Goal: Find specific fact: Locate a discrete piece of known information

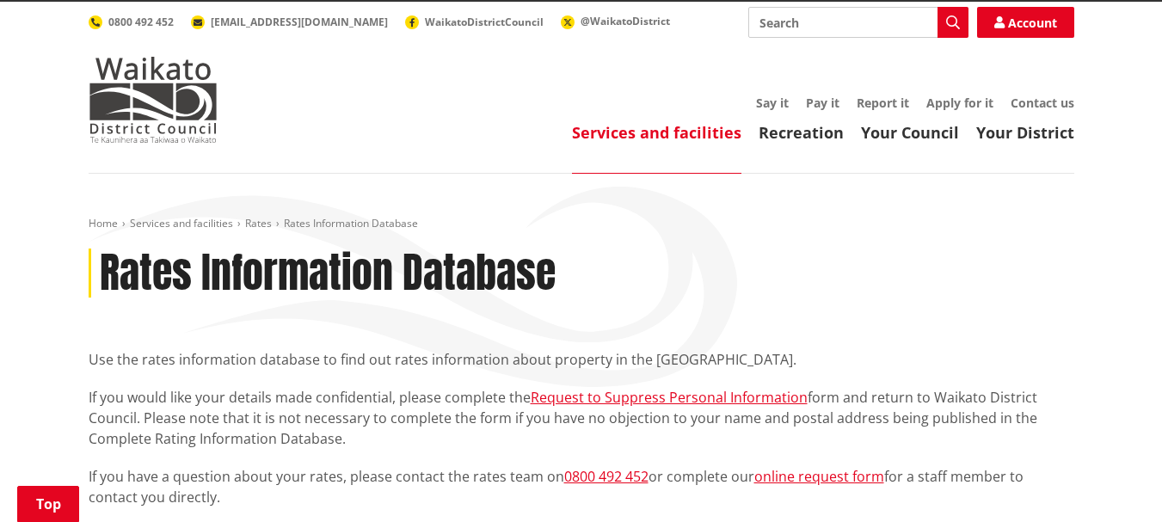
scroll to position [447, 0]
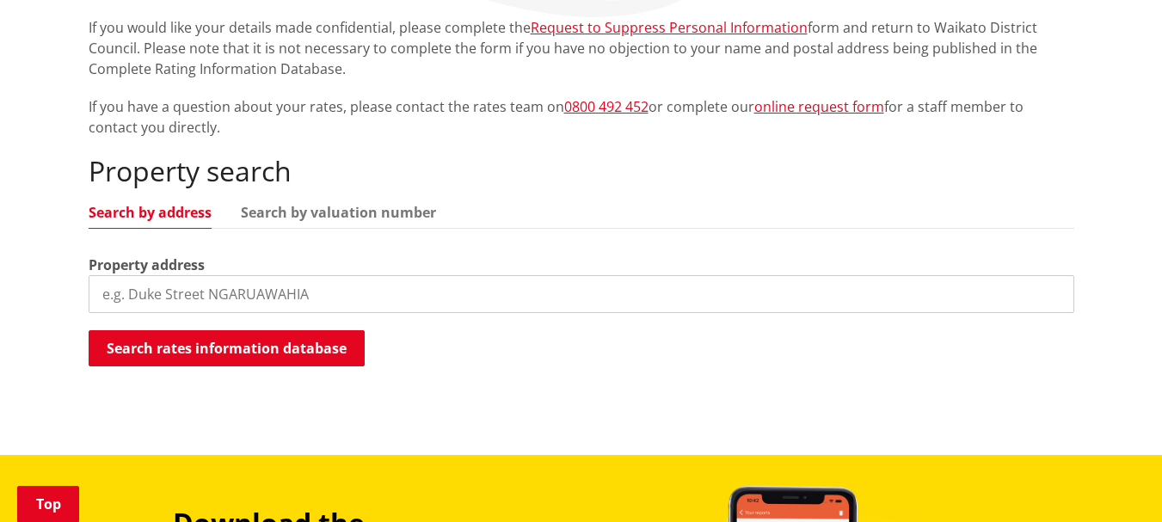
click at [101, 275] on input "search" at bounding box center [582, 294] width 986 height 38
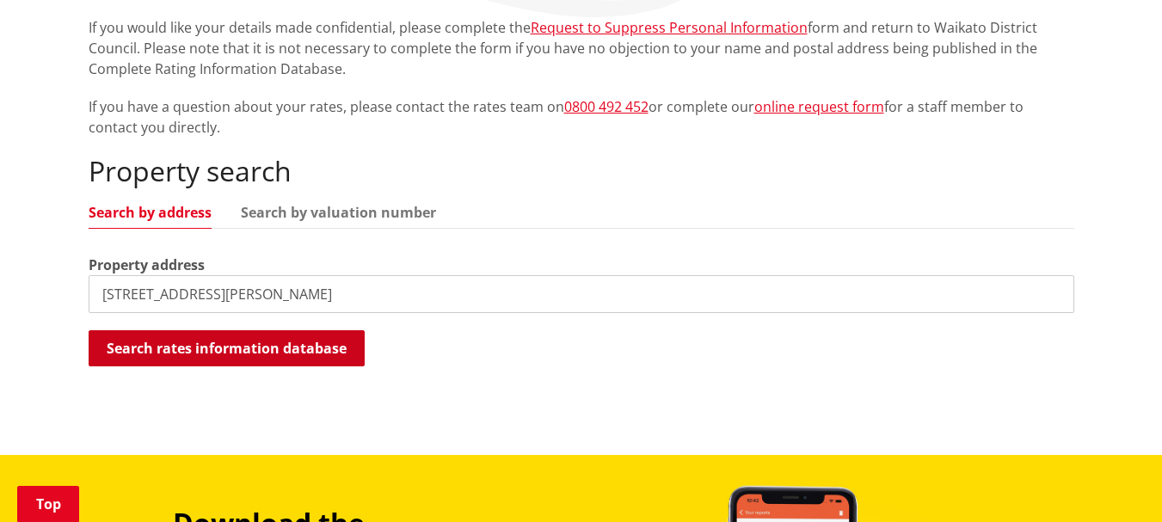
type input "43 koheroa road mercer franklin"
click at [164, 330] on button "Search rates information database" at bounding box center [227, 348] width 276 height 36
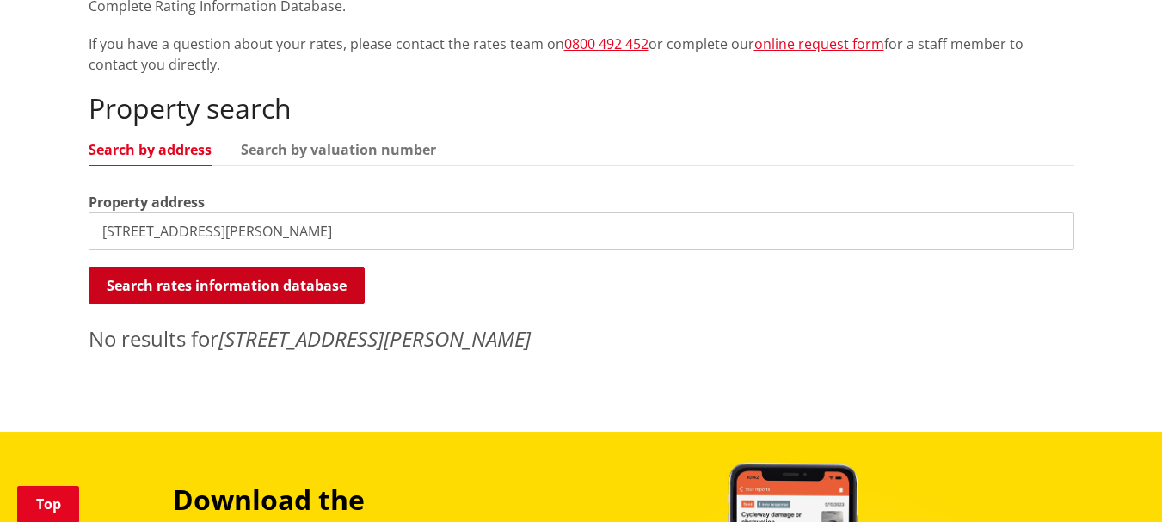
scroll to position [482, 0]
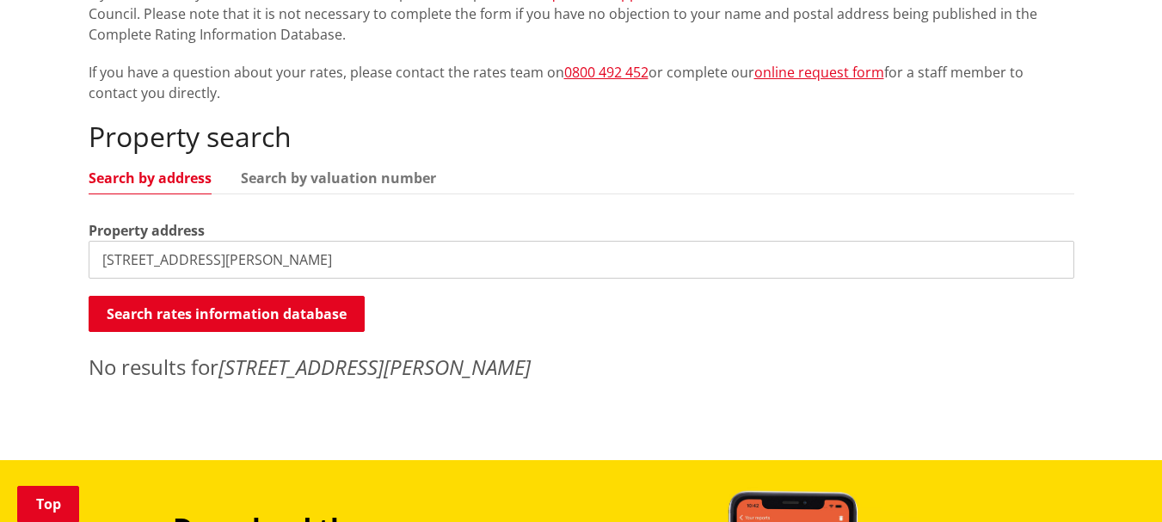
click at [314, 241] on input "43 koheroa road mercer franklin" at bounding box center [582, 260] width 986 height 38
click at [120, 241] on input "43 koheroa road mercer franklin" at bounding box center [582, 260] width 986 height 38
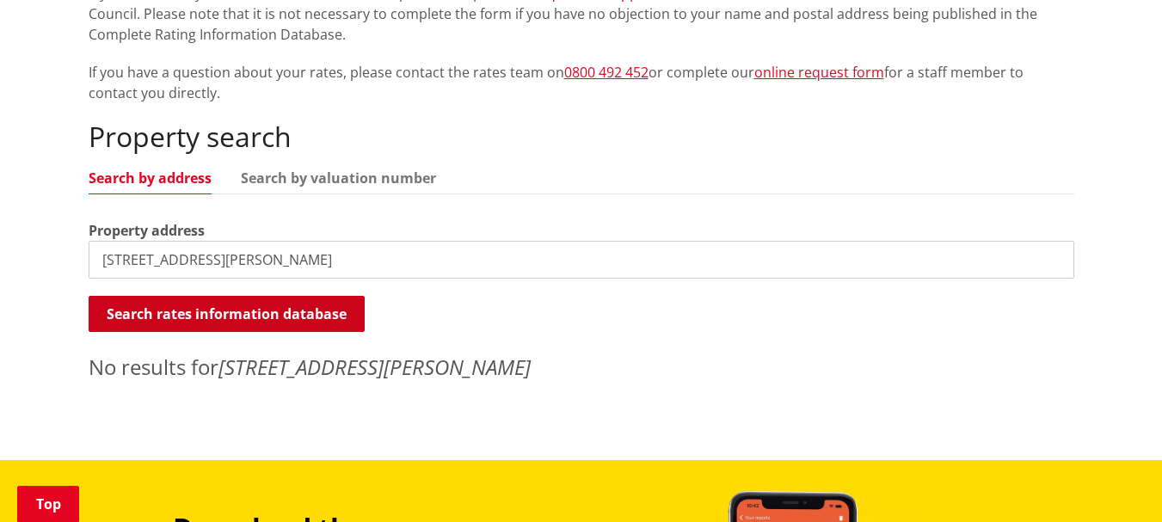
click at [190, 296] on button "Search rates information database" at bounding box center [227, 314] width 276 height 36
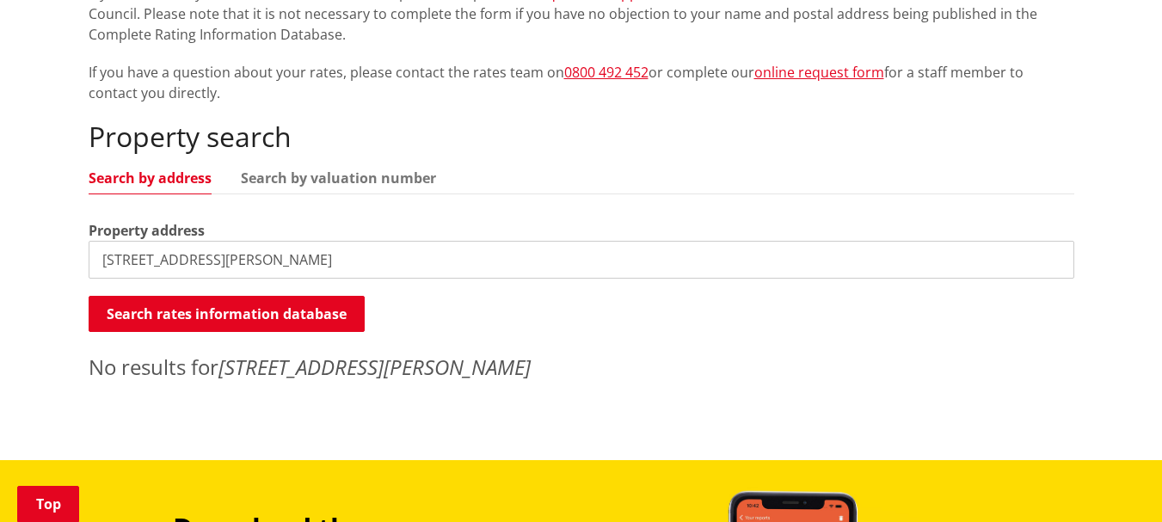
click at [314, 241] on input "45 koheroa road mercer franklin" at bounding box center [582, 260] width 986 height 38
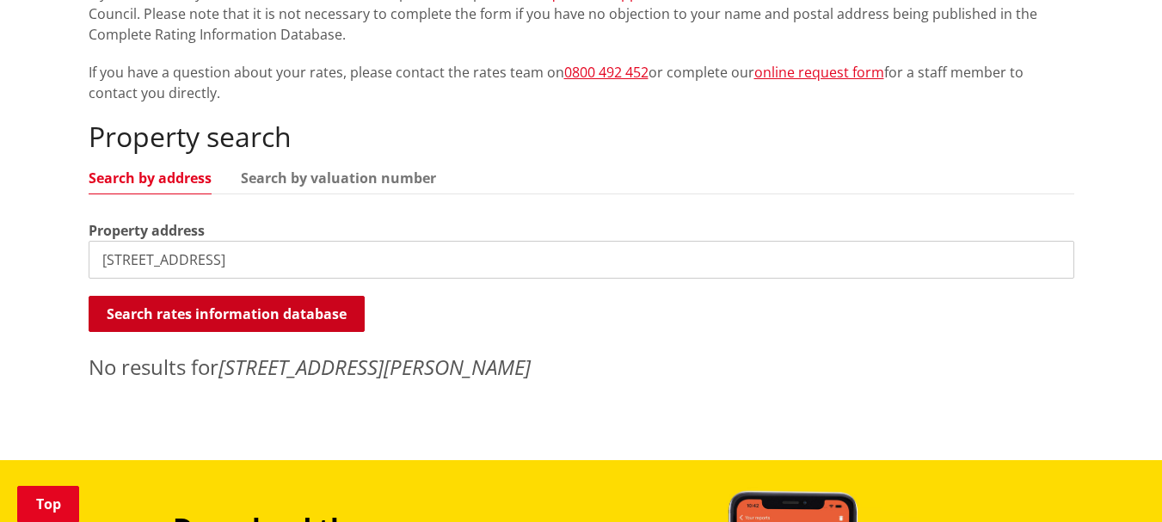
type input "45 koheroa road"
click at [249, 296] on button "Search rates information database" at bounding box center [227, 314] width 276 height 36
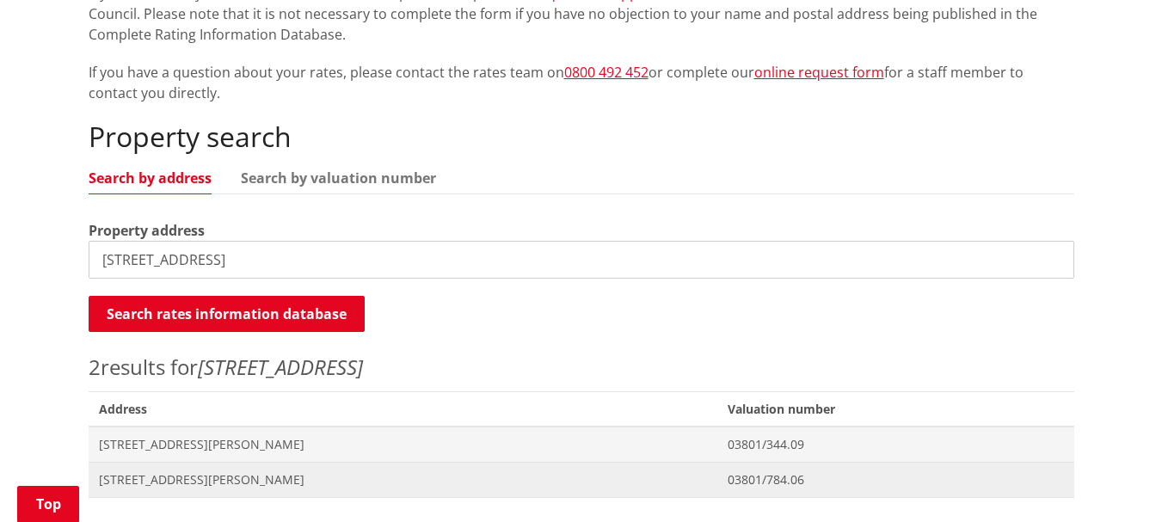
click at [141, 471] on span "[STREET_ADDRESS][PERSON_NAME]" at bounding box center [403, 479] width 609 height 17
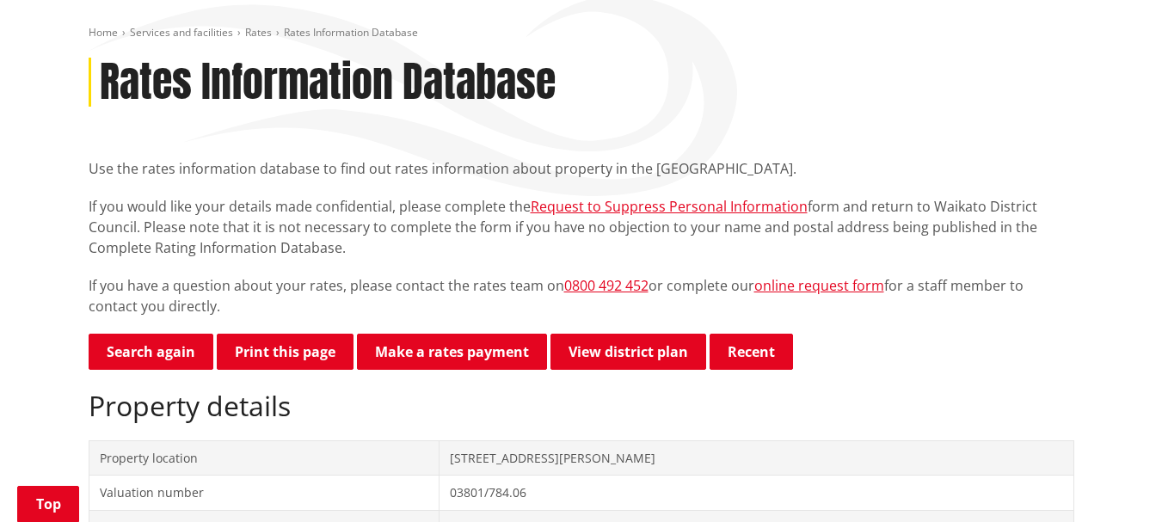
scroll to position [215, 0]
